Goal: Task Accomplishment & Management: Complete application form

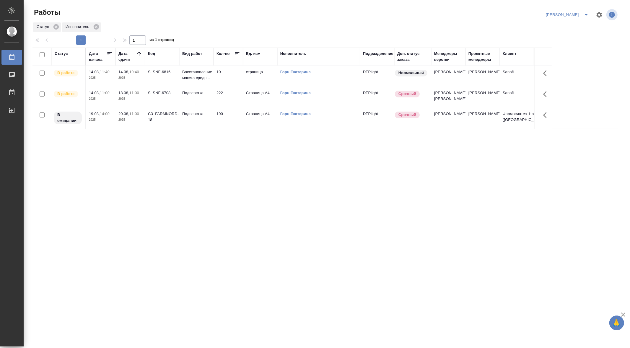
click at [192, 184] on div "Статус Дата начала Дата сдачи Код Вид работ Кол-во Ед. изм Исполнитель Подразде…" at bounding box center [325, 154] width 586 height 213
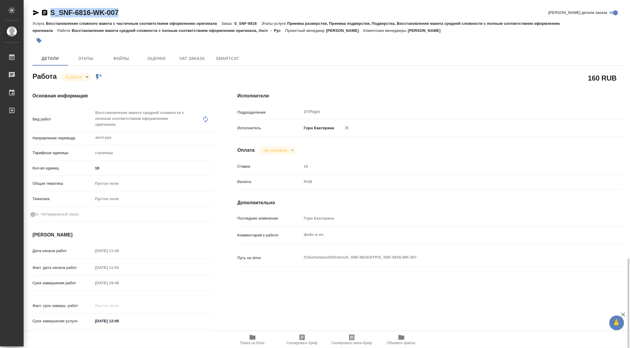
scroll to position [154, 0]
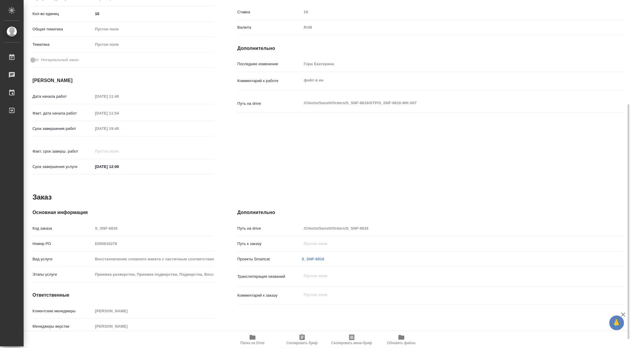
click at [252, 338] on icon "button" at bounding box center [253, 337] width 6 height 5
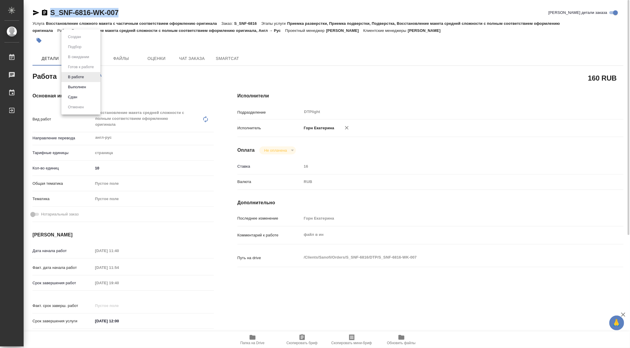
click at [82, 78] on body "🙏 .cls-1 fill:#fff; AWATERA Gorn Ekaterina Работы 0 Чаты График Выйти S_SNF-681…" at bounding box center [315, 174] width 630 height 348
click at [85, 84] on button "Выполнен" at bounding box center [77, 87] width 22 height 6
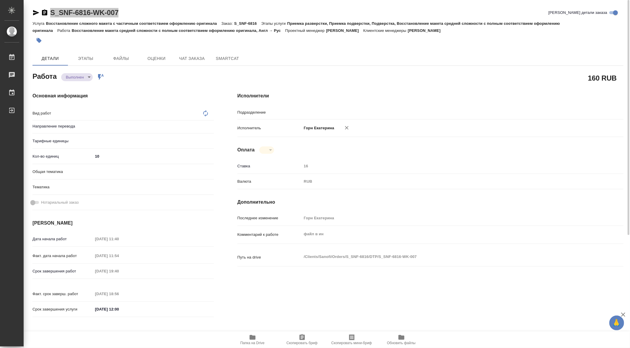
type textarea "x"
type input "англ-рус"
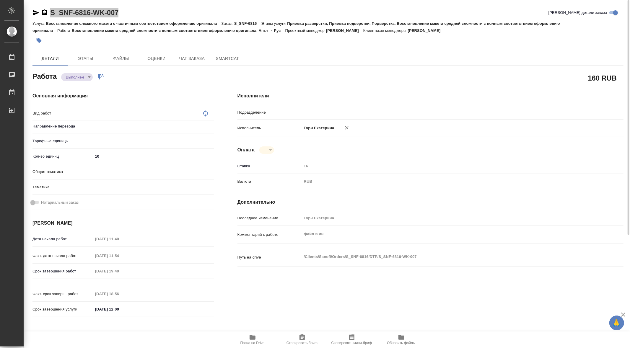
type input "DTPlight"
type textarea "x"
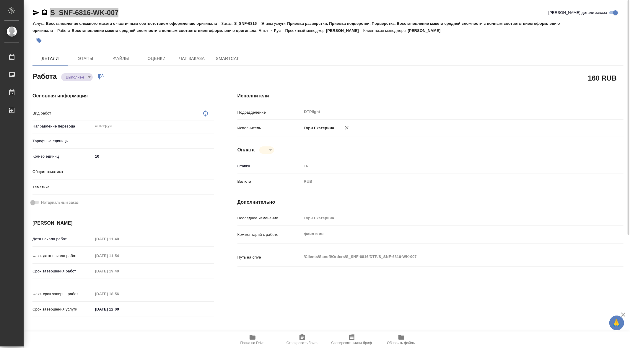
type textarea "Восстановление макета средней сложности с полным соответствием оформлению ориги…"
type textarea "x"
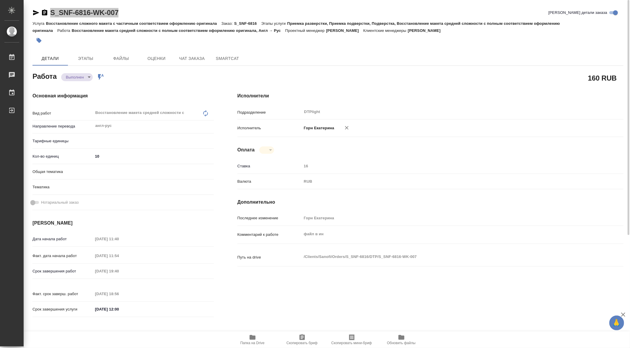
type textarea "x"
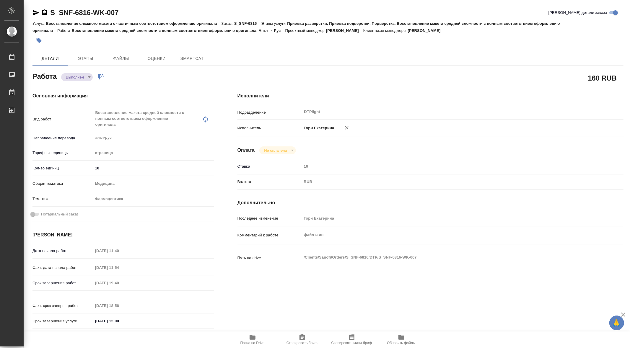
type textarea "x"
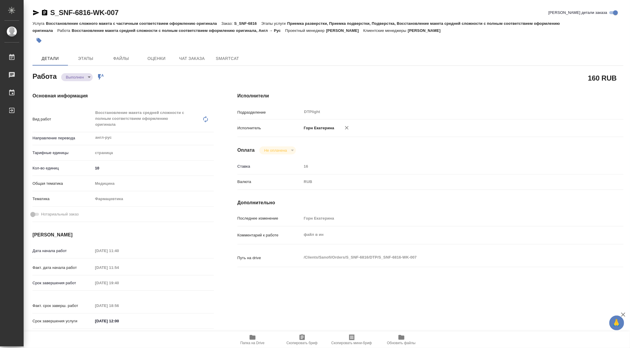
type textarea "x"
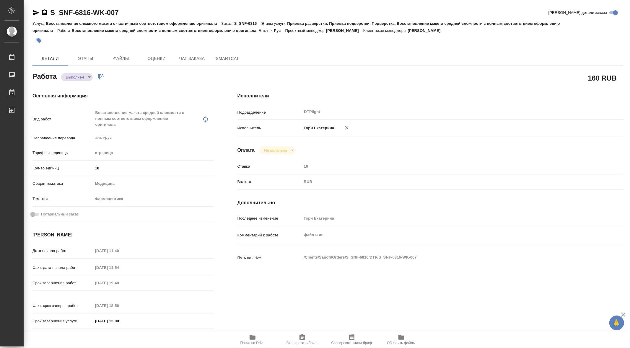
type textarea "x"
